Goal: Information Seeking & Learning: Learn about a topic

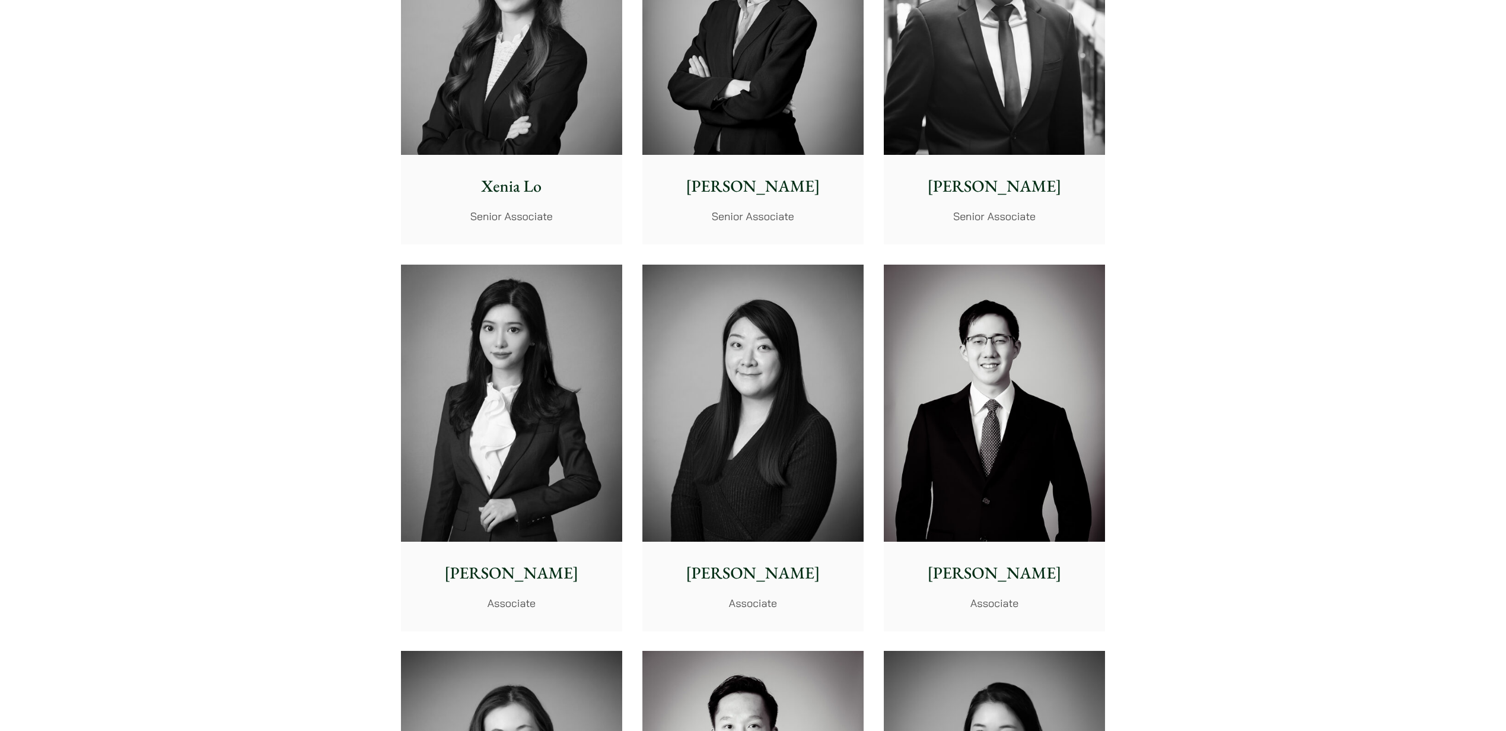
scroll to position [3406, 0]
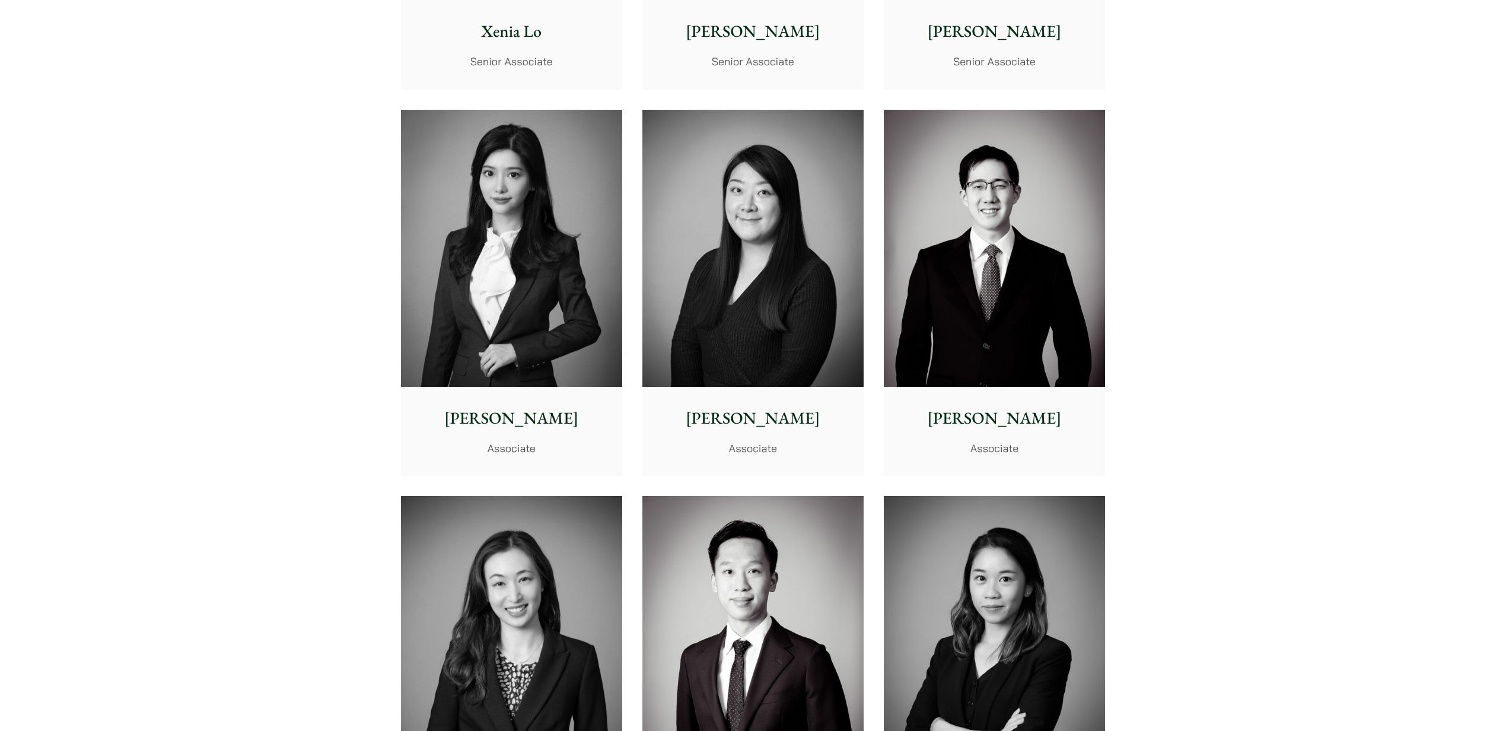
click at [1007, 545] on img at bounding box center [994, 634] width 221 height 277
click at [531, 251] on img at bounding box center [511, 248] width 221 height 277
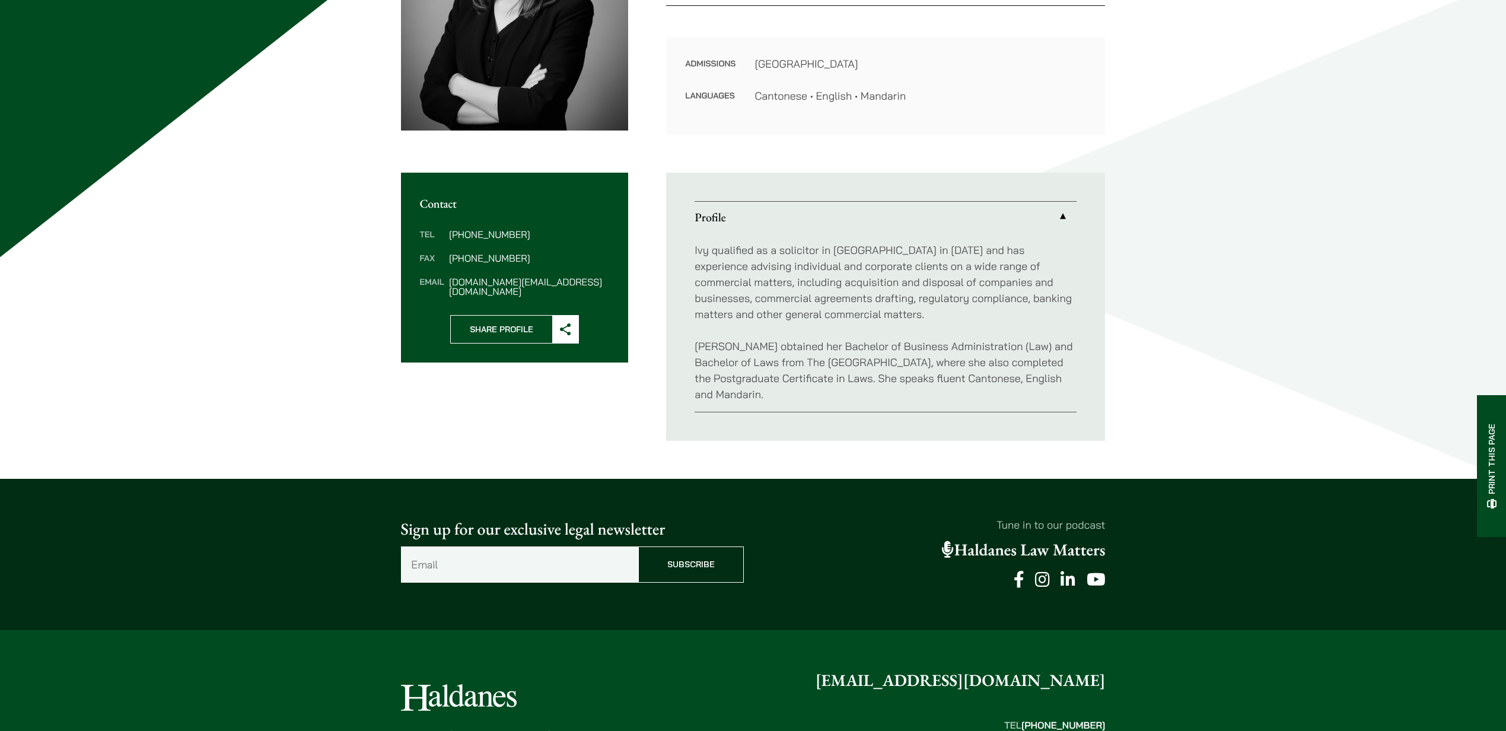
scroll to position [284, 0]
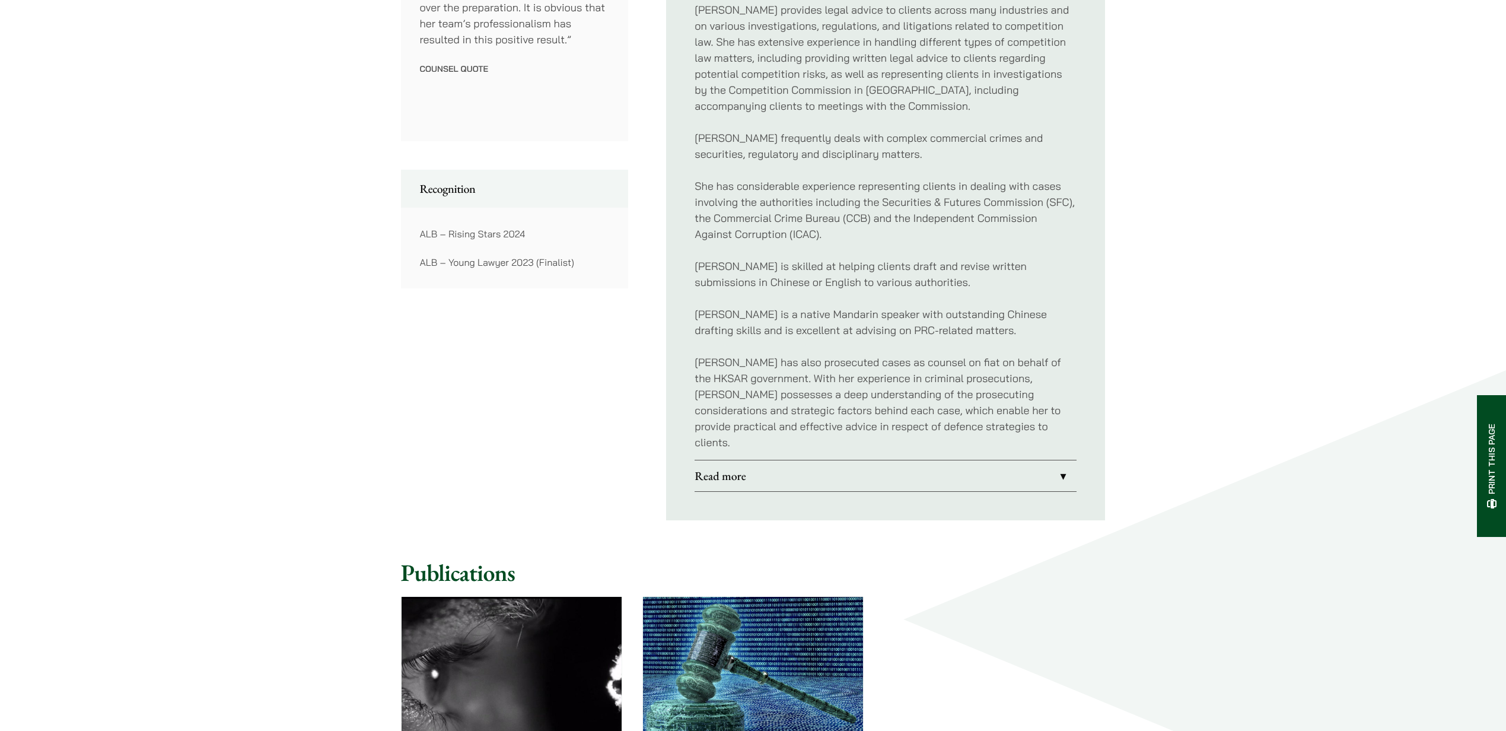
scroll to position [780, 0]
click at [890, 459] on link "Read more" at bounding box center [885, 474] width 382 height 31
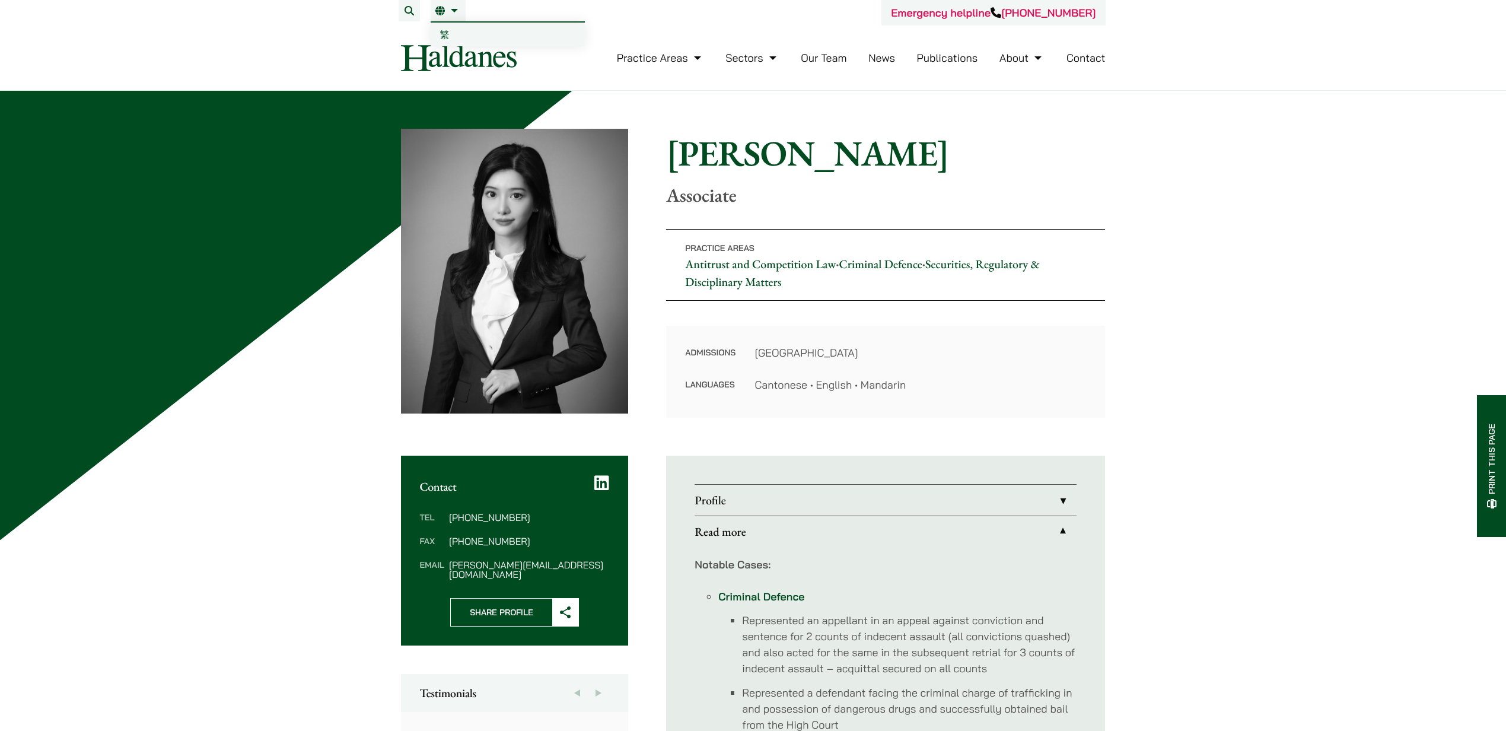
click at [458, 11] on link "EN" at bounding box center [447, 10] width 25 height 9
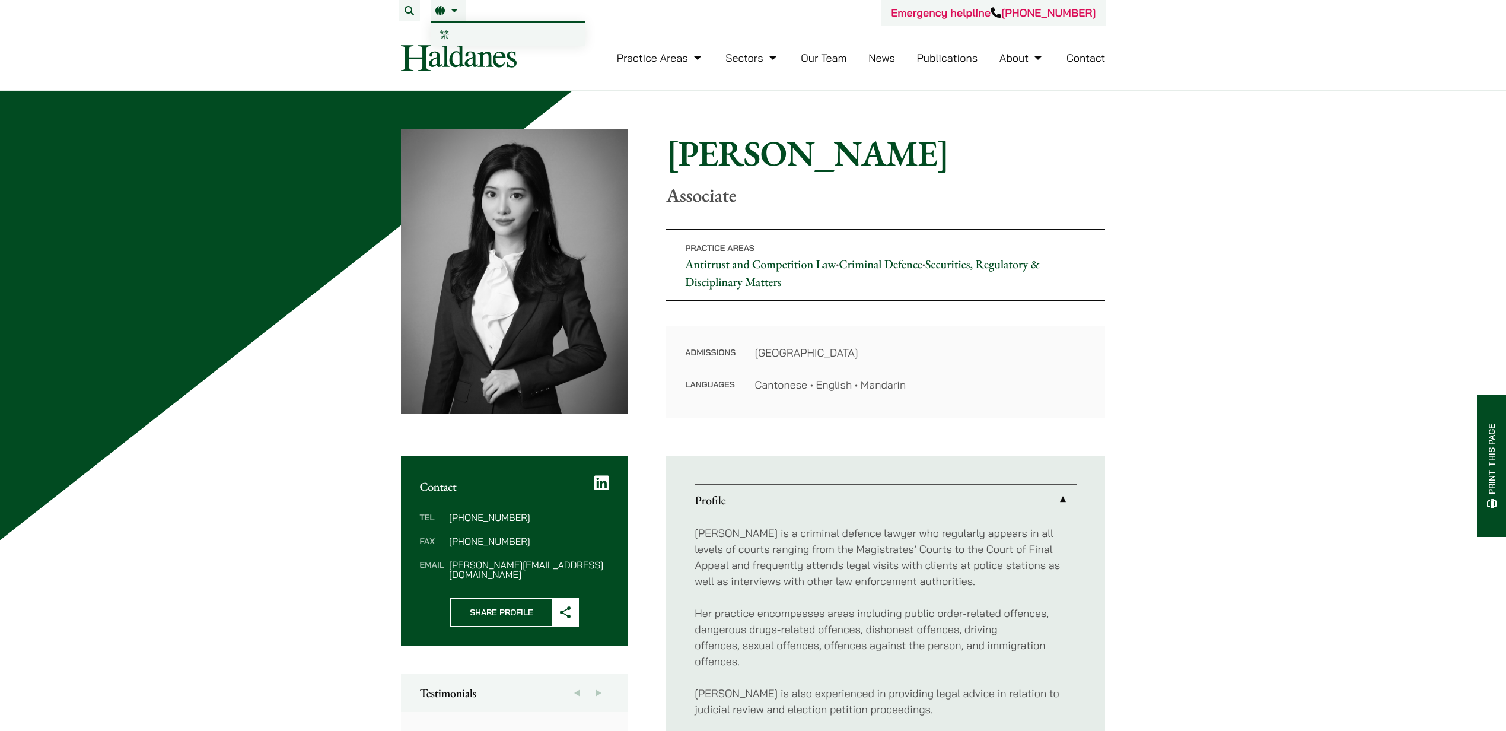
click at [440, 35] on span "繁" at bounding box center [444, 34] width 9 height 12
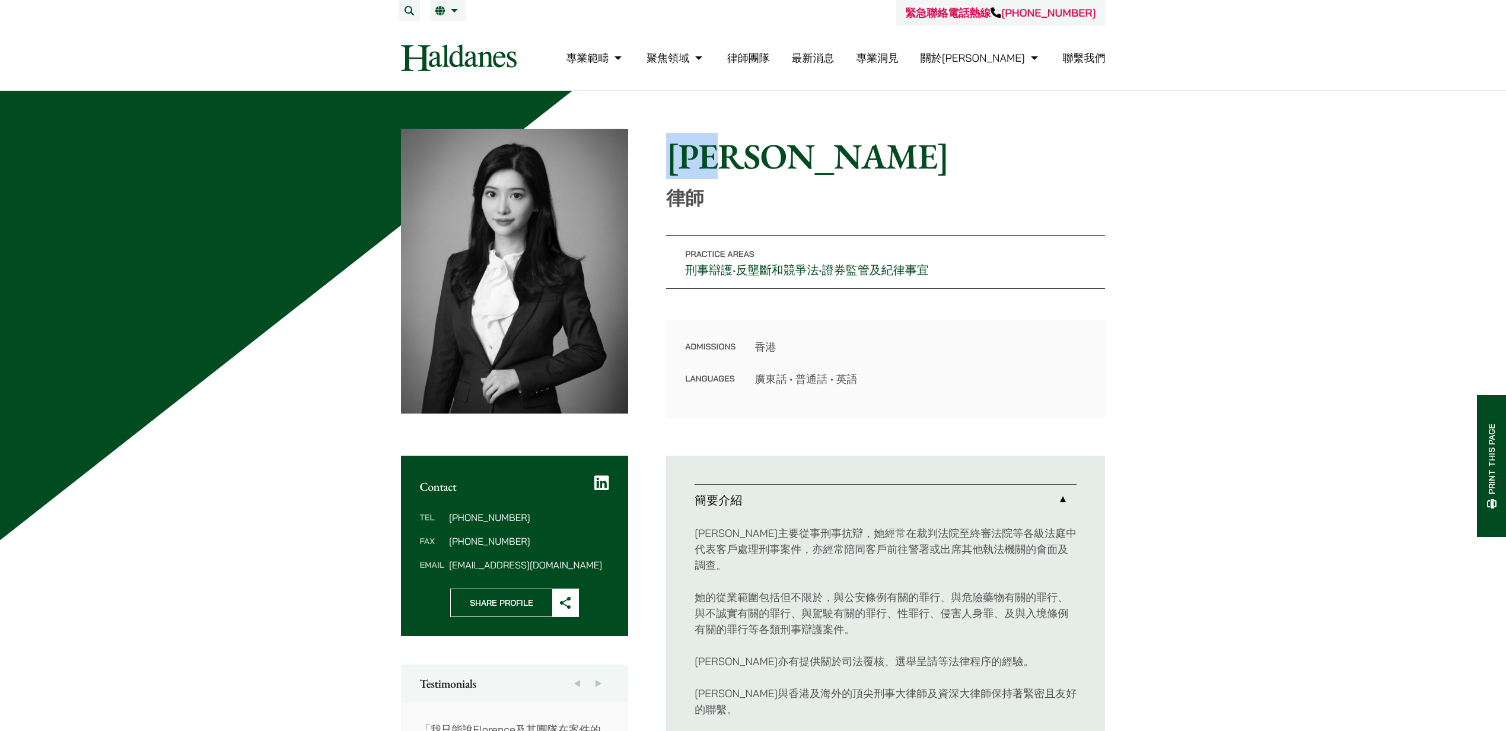
drag, startPoint x: 800, startPoint y: 167, endPoint x: 675, endPoint y: 164, distance: 125.2
click at [675, 164] on h1 "[PERSON_NAME]" at bounding box center [885, 156] width 439 height 43
click at [447, 28] on link "EN" at bounding box center [507, 35] width 154 height 24
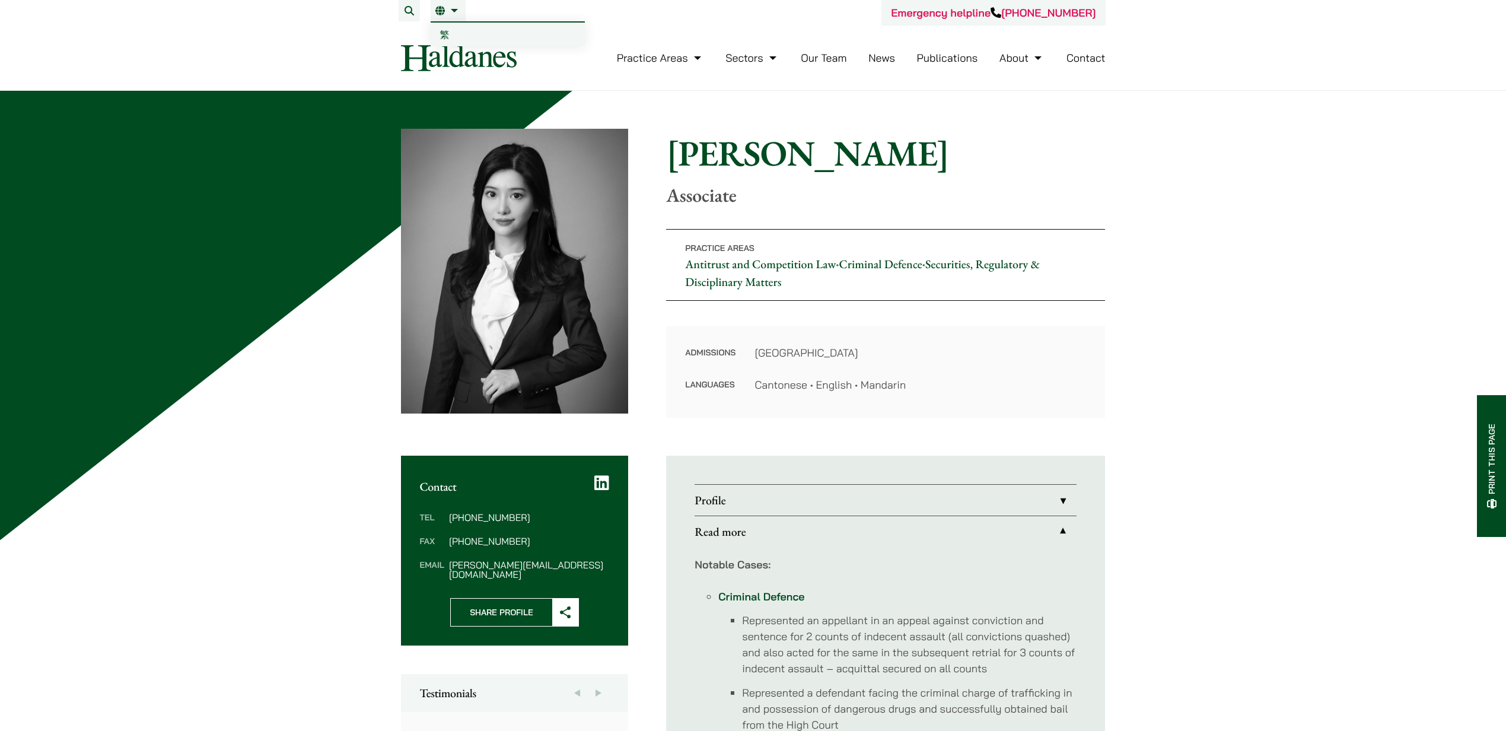
click at [449, 4] on li "EN 繁" at bounding box center [447, 10] width 35 height 21
click at [440, 38] on span "繁" at bounding box center [444, 34] width 9 height 12
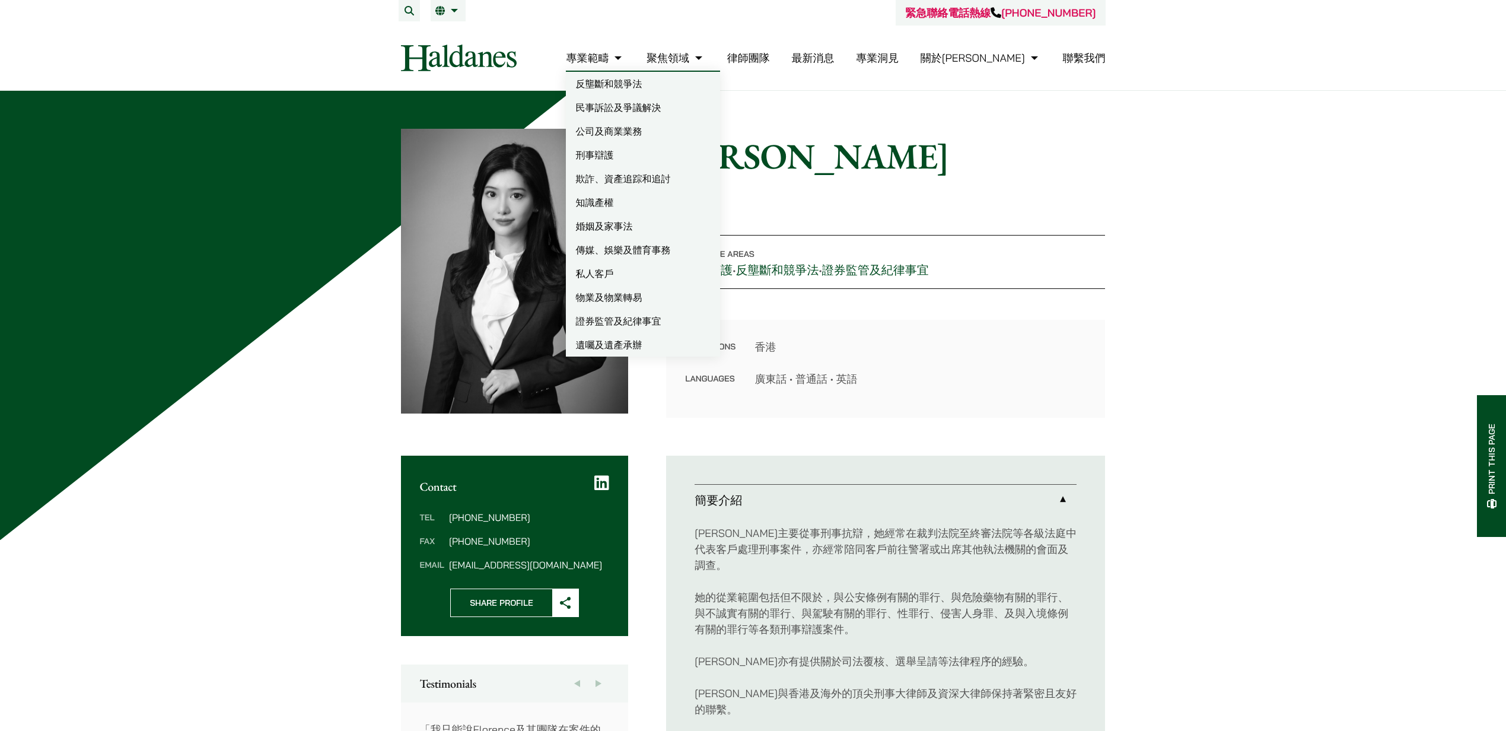
click at [770, 61] on link "律師團隊" at bounding box center [748, 58] width 43 height 14
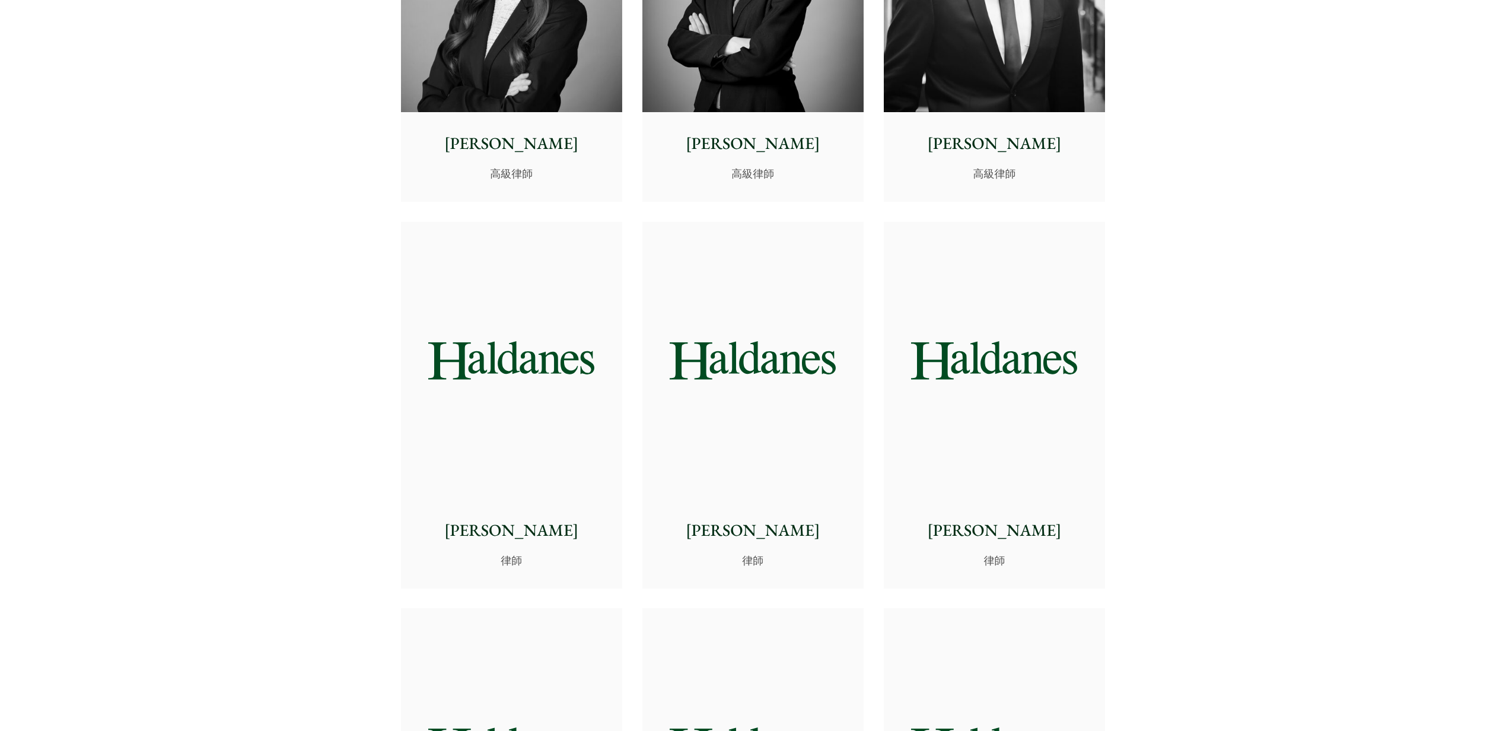
scroll to position [3716, 0]
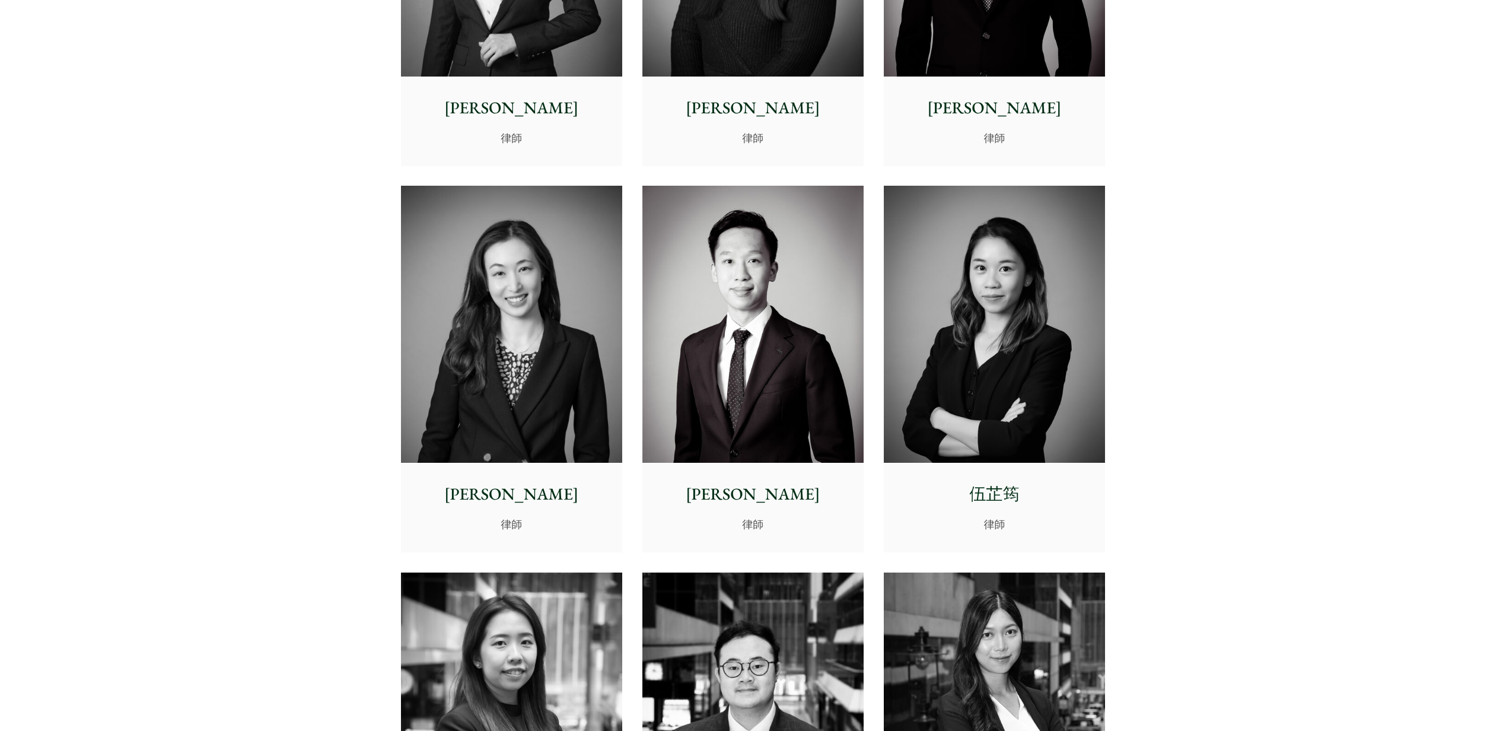
click at [499, 336] on img at bounding box center [511, 324] width 221 height 277
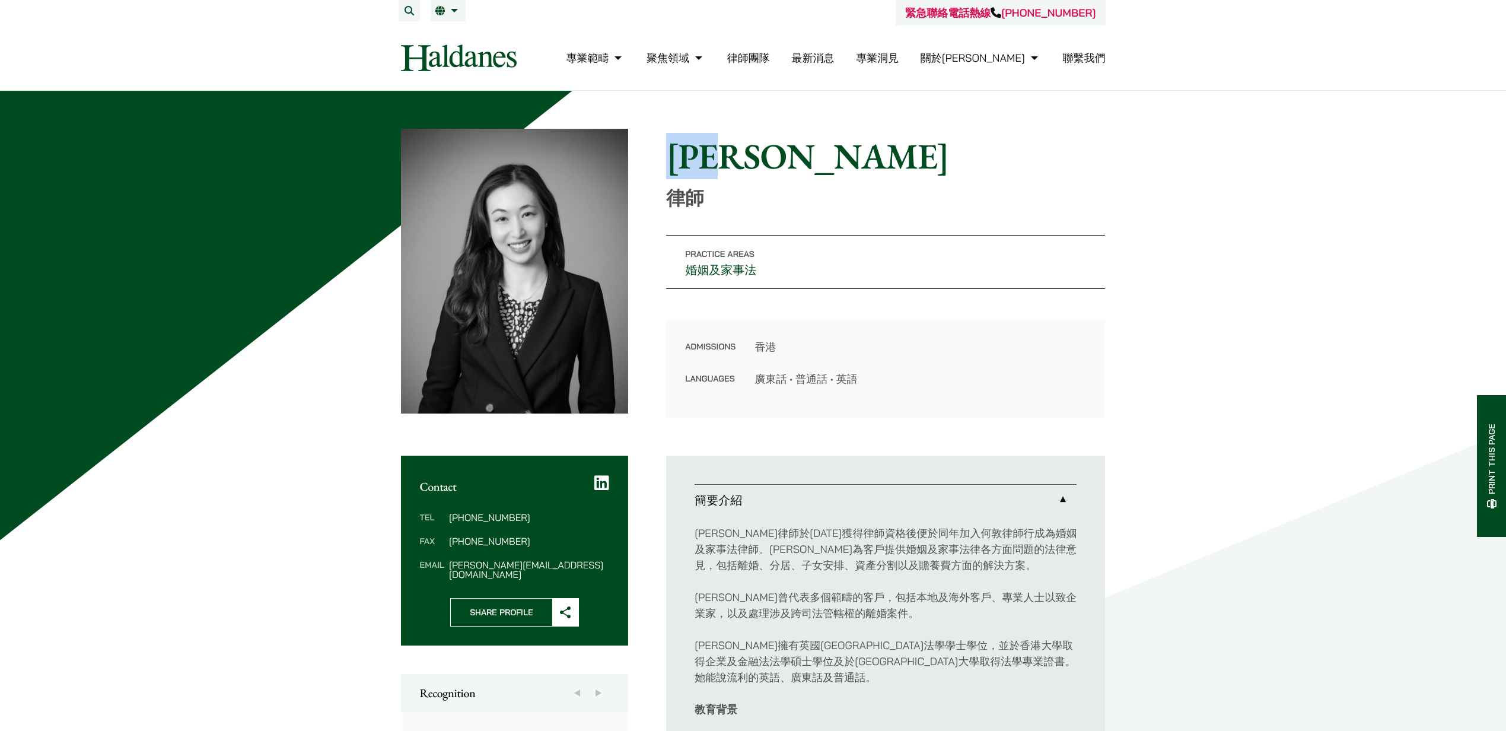
drag, startPoint x: 798, startPoint y: 155, endPoint x: 665, endPoint y: 150, distance: 132.9
click at [665, 150] on div "Home » Lawyers » [PERSON_NAME] [PERSON_NAME] 律師 Practice Areas 婚姻及家事法 Admission…" at bounding box center [753, 273] width 704 height 289
click at [441, 29] on span "EN" at bounding box center [446, 34] width 12 height 12
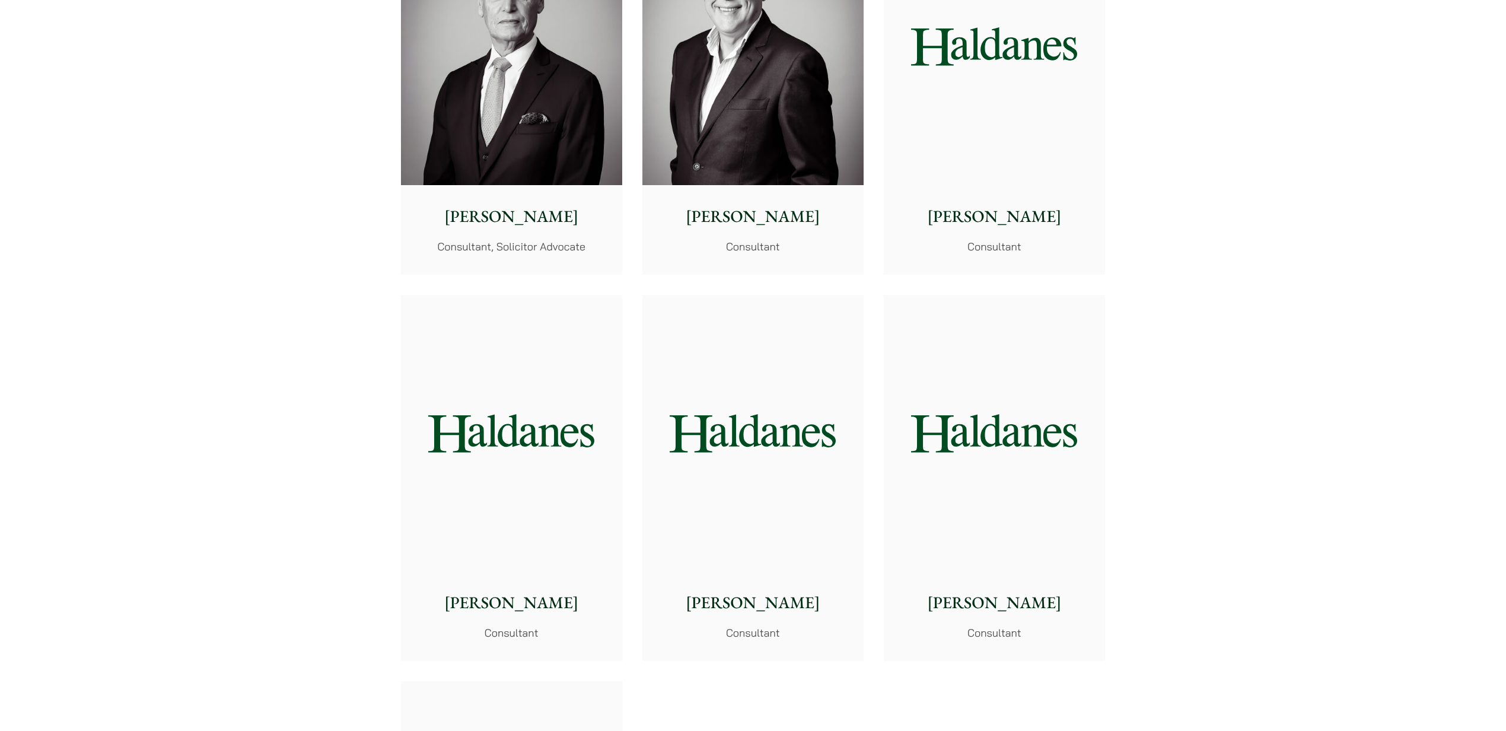
scroll to position [5611, 0]
